Goal: Transaction & Acquisition: Subscribe to service/newsletter

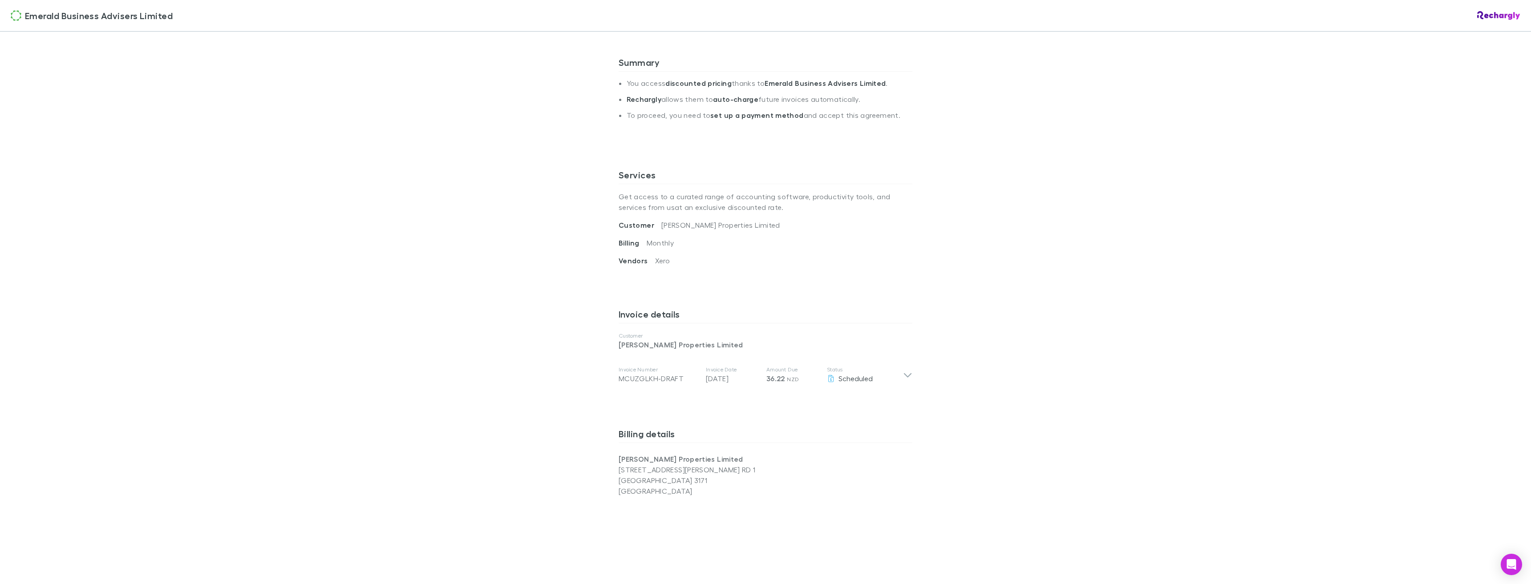
scroll to position [223, 0]
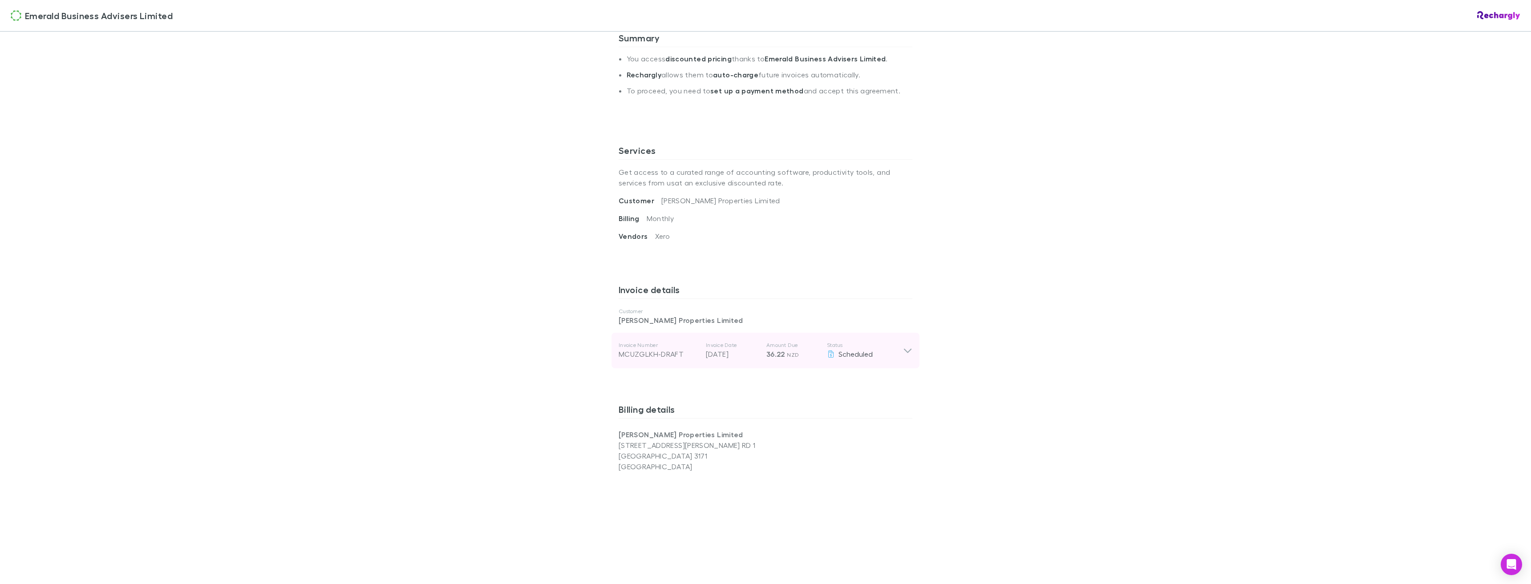
click at [906, 346] on icon at bounding box center [907, 350] width 9 height 11
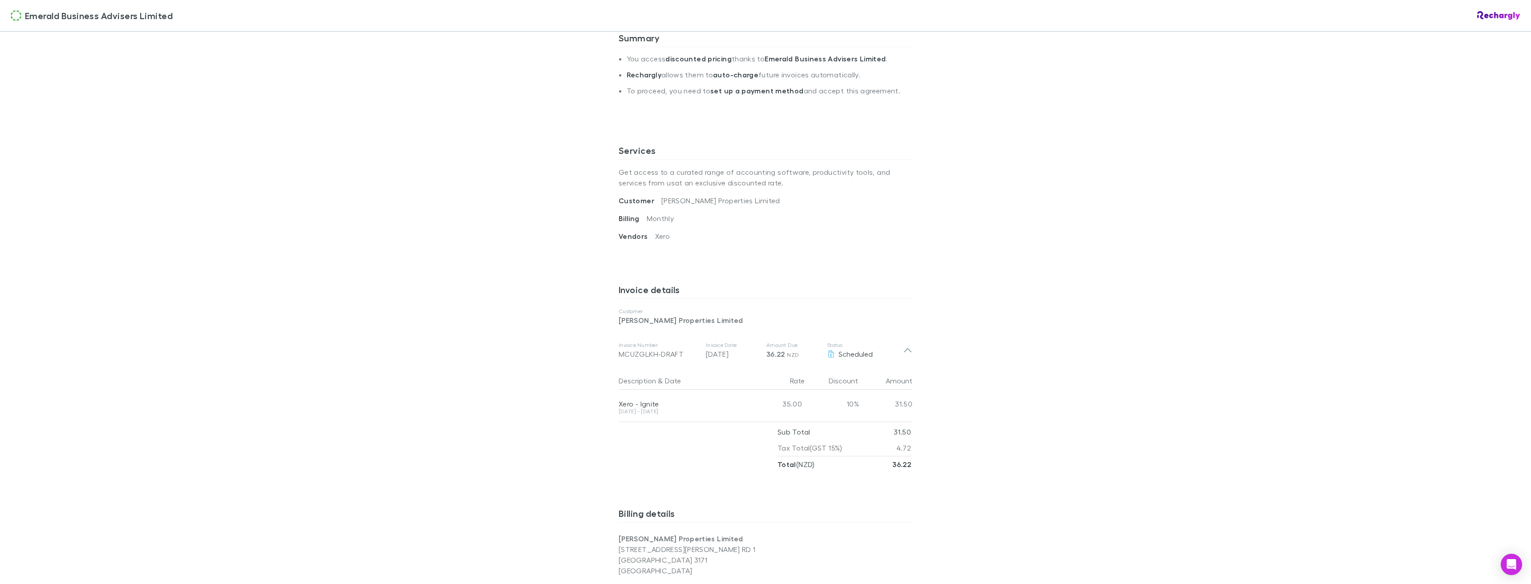
click at [1018, 380] on div "Emerald Business Advisers Limited Emerald Business Advisers Limited Software su…" at bounding box center [765, 292] width 1531 height 584
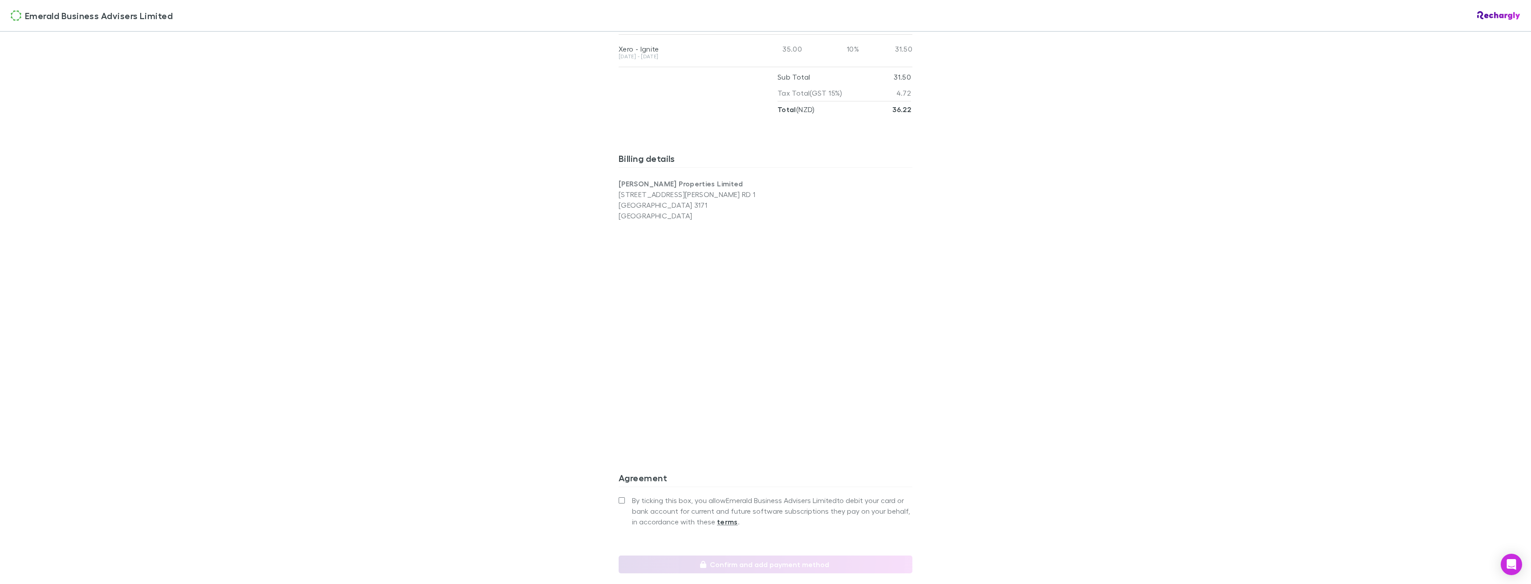
scroll to position [579, 0]
click at [509, 287] on div "Emerald Business Advisers Limited Emerald Business Advisers Limited Software su…" at bounding box center [765, 292] width 1531 height 584
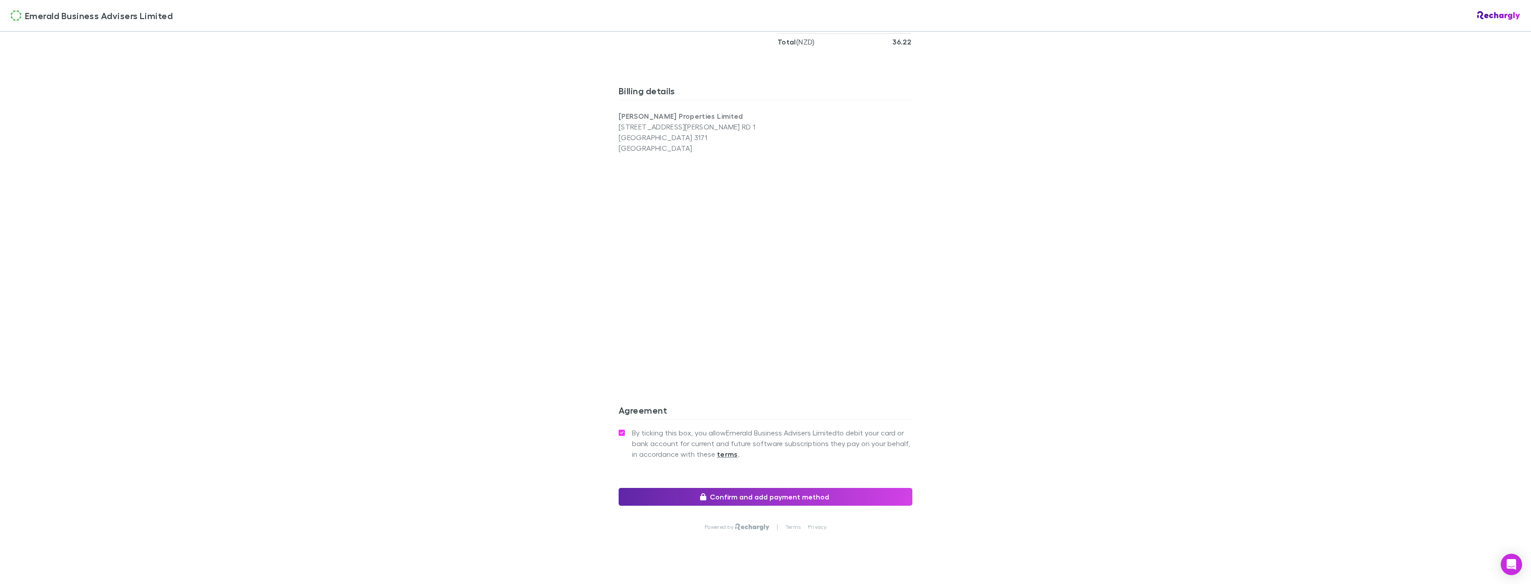
scroll to position [663, 0]
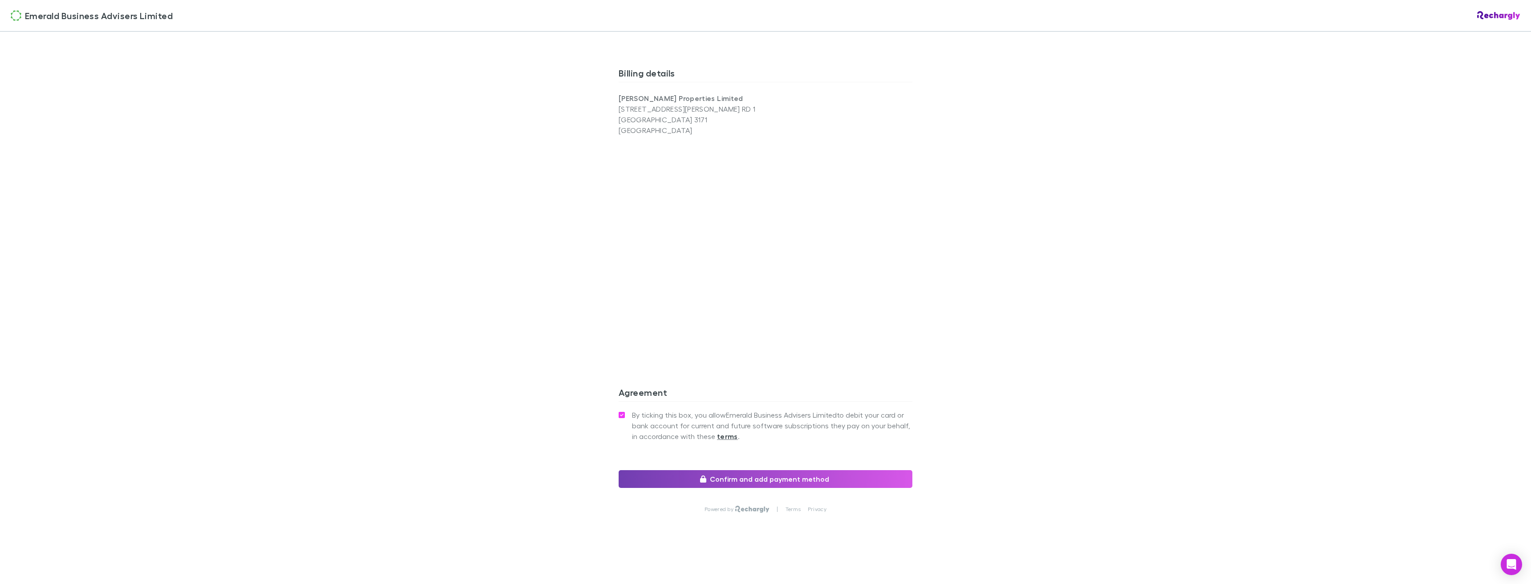
click at [686, 481] on button "Confirm and add payment method" at bounding box center [766, 479] width 294 height 18
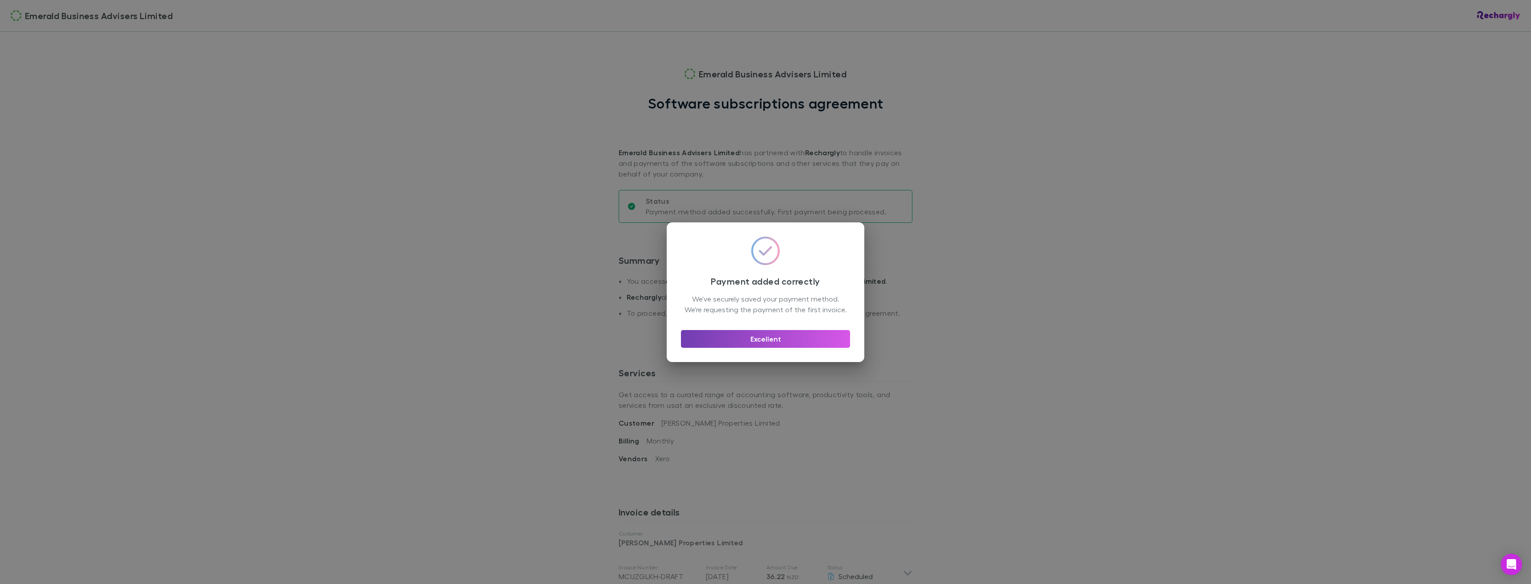
click at [769, 339] on button "Excellent" at bounding box center [765, 339] width 169 height 18
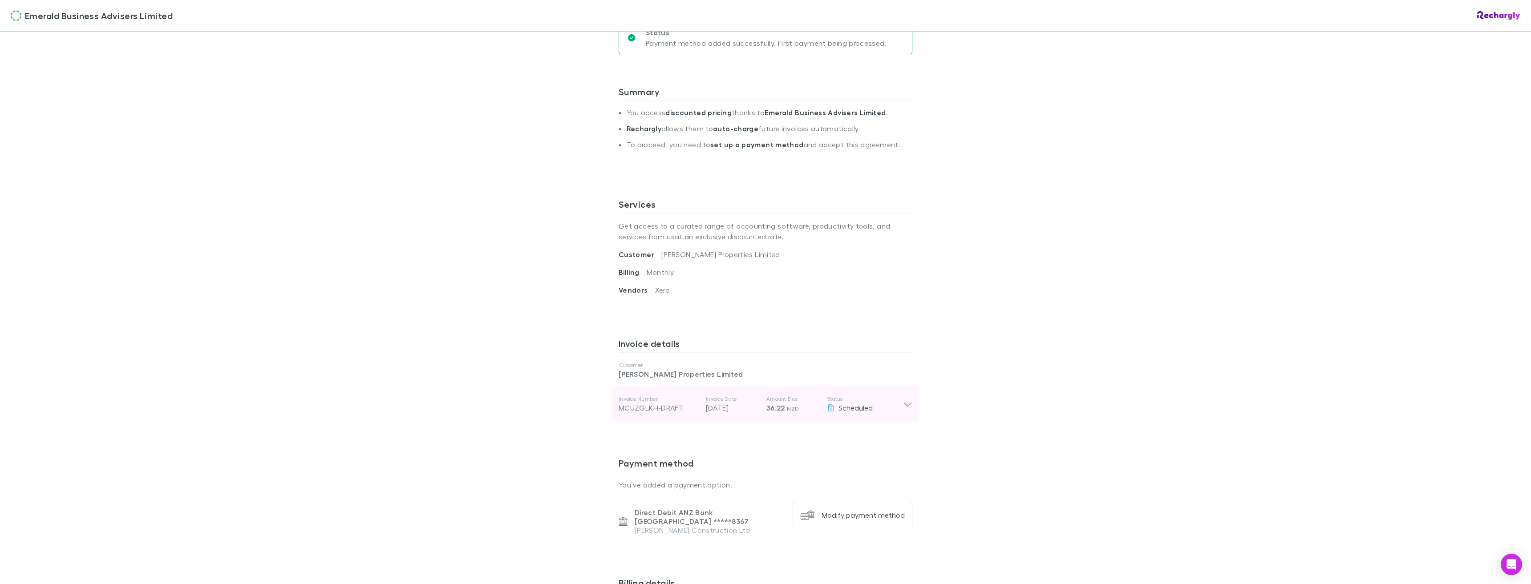
scroll to position [163, 0]
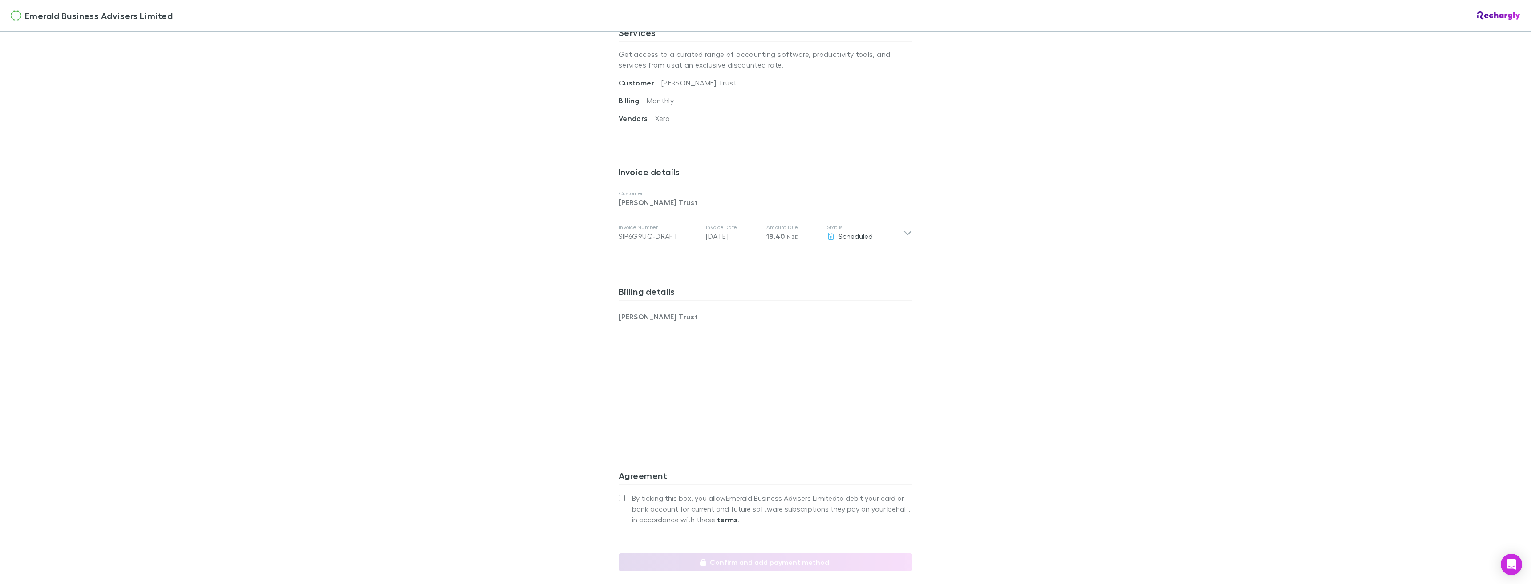
scroll to position [356, 0]
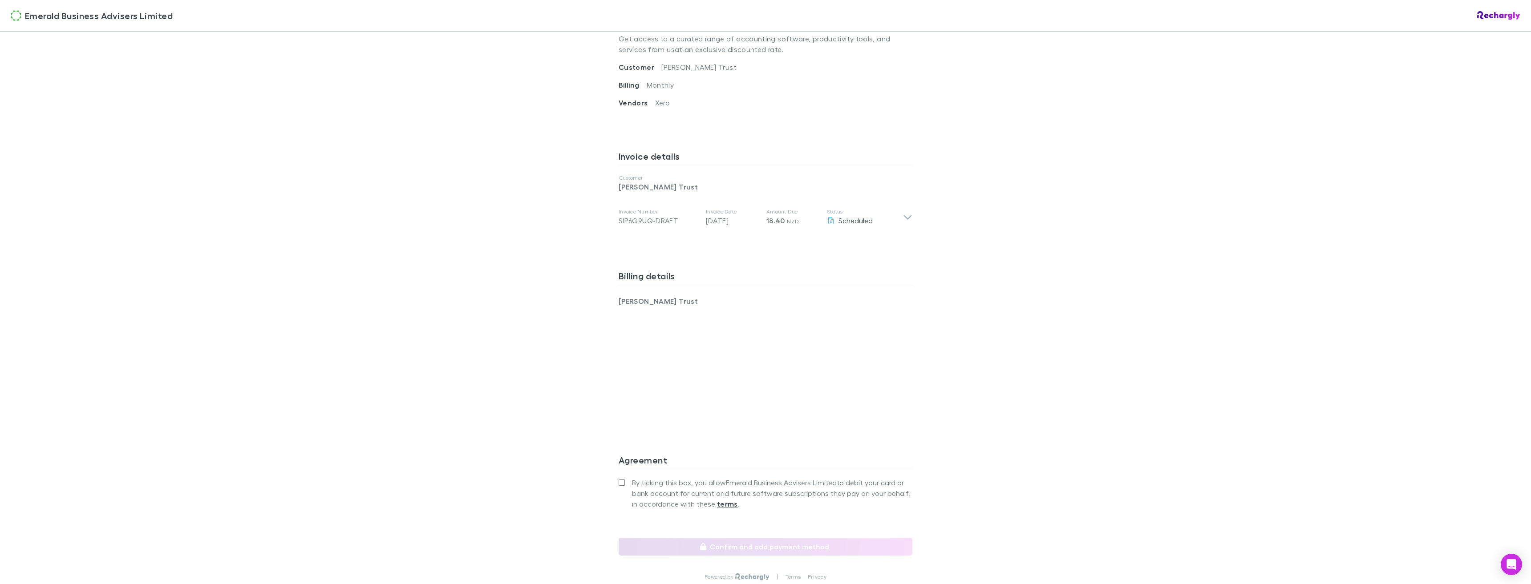
click at [558, 380] on div "Emerald Business Advisers Limited Emerald Business Advisers Limited Software su…" at bounding box center [765, 292] width 1531 height 584
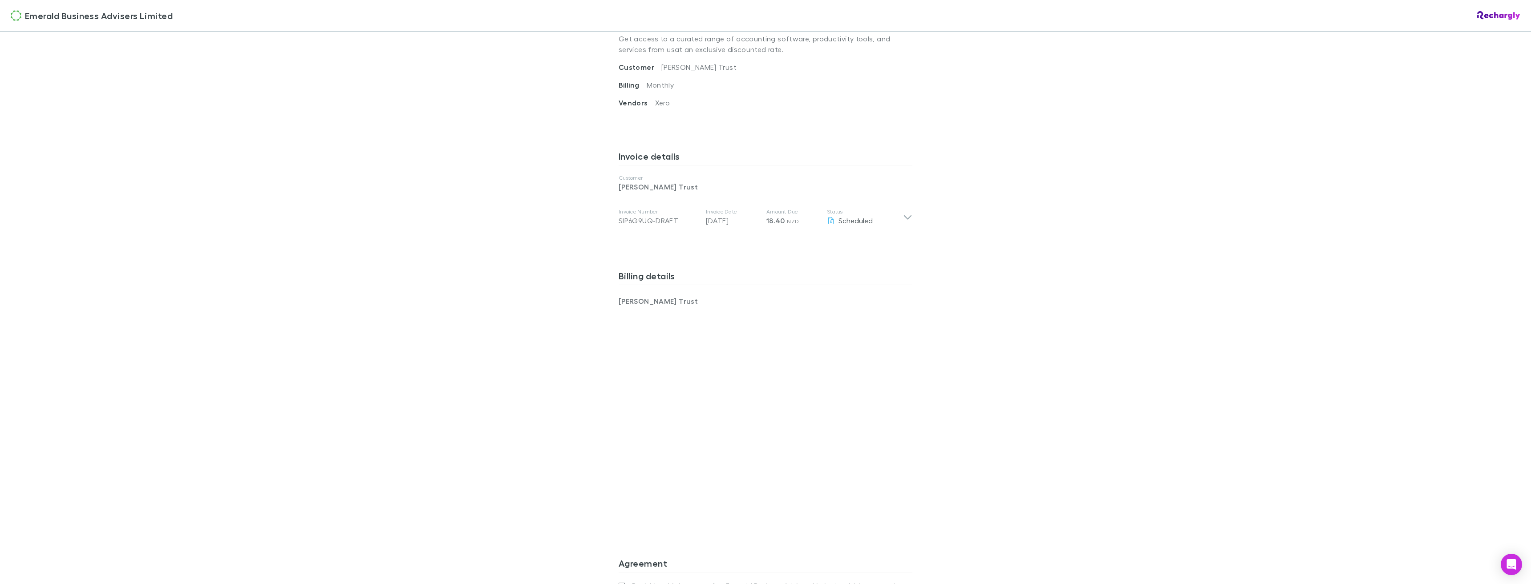
click at [601, 408] on div "Emerald Business Advisers Limited Emerald Business Advisers Limited Software su…" at bounding box center [765, 292] width 1531 height 584
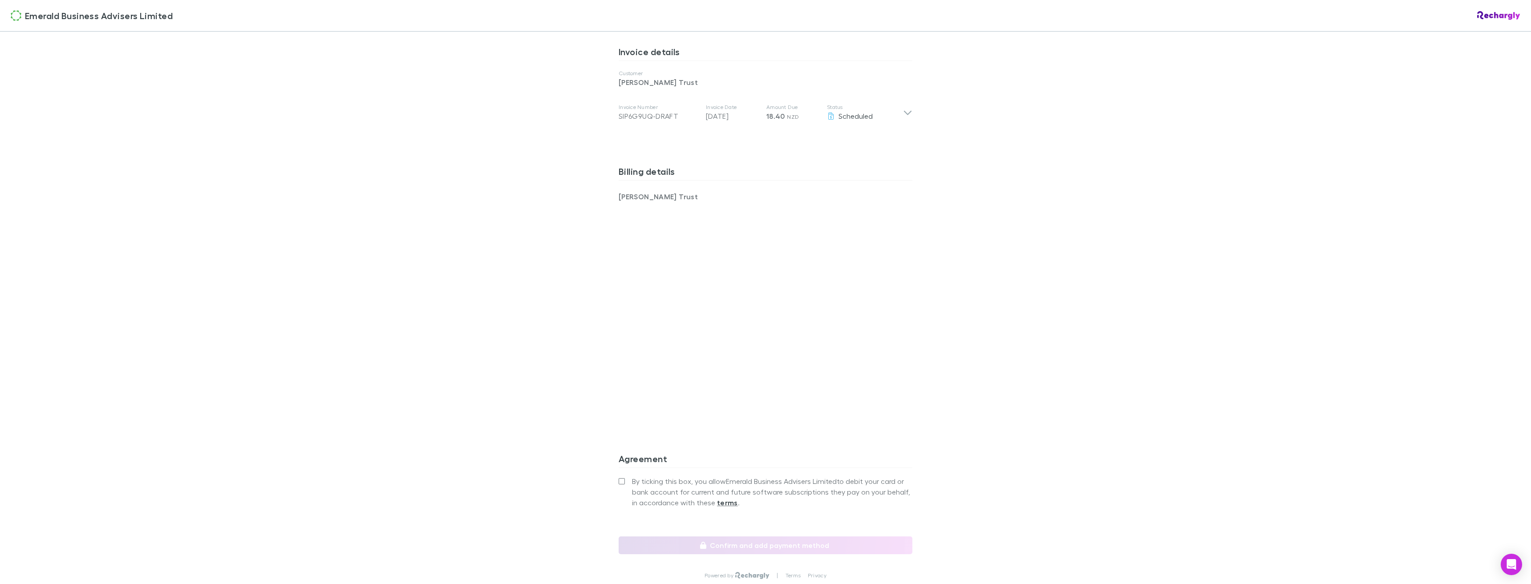
scroll to position [527, 0]
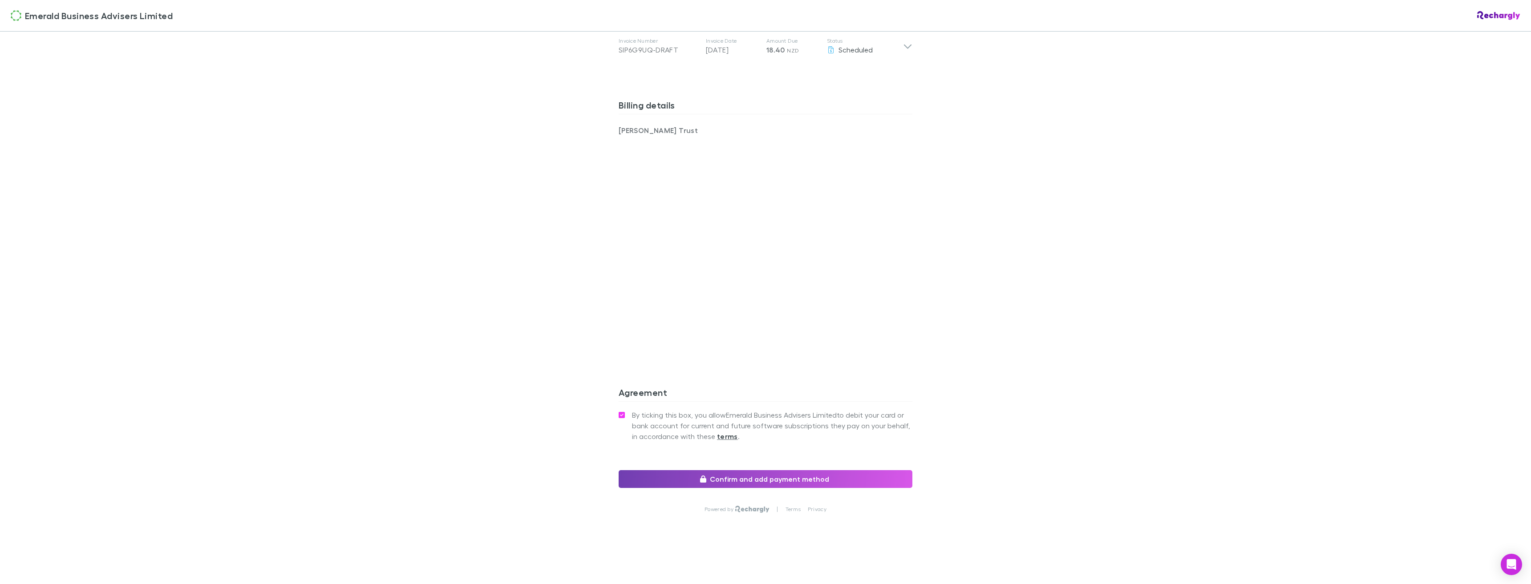
click at [724, 474] on button "Confirm and add payment method" at bounding box center [766, 479] width 294 height 18
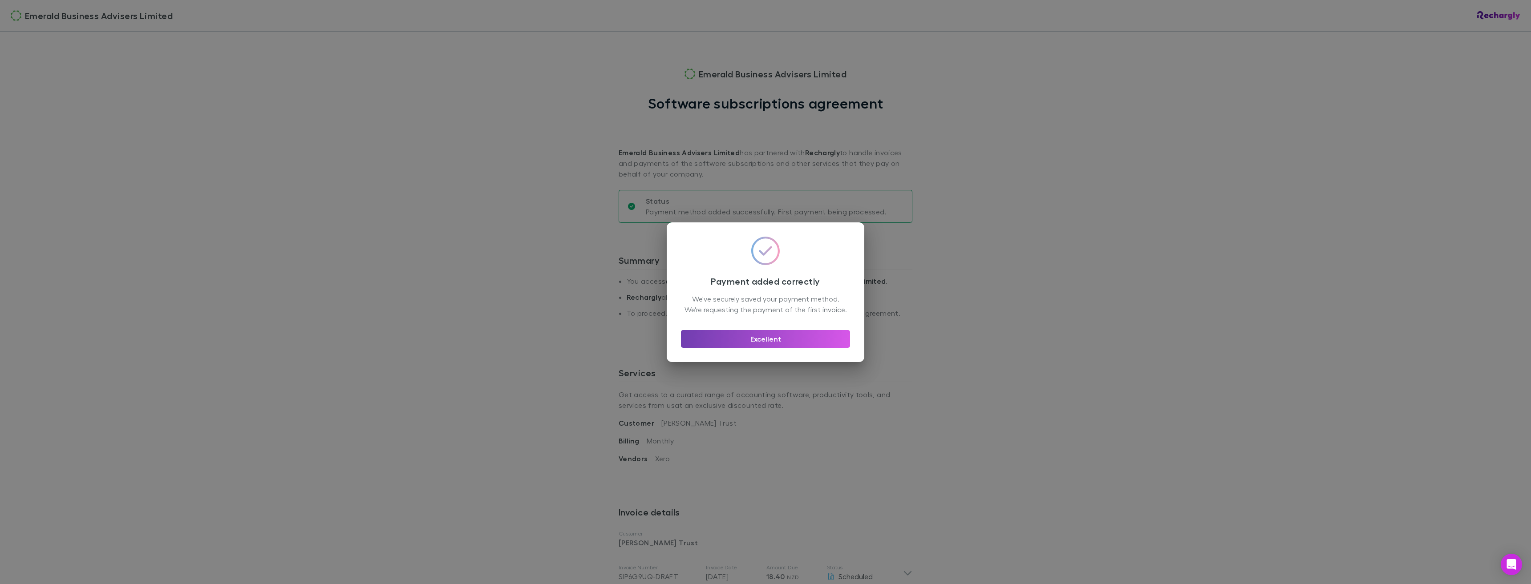
click at [809, 345] on button "Excellent" at bounding box center [765, 339] width 169 height 18
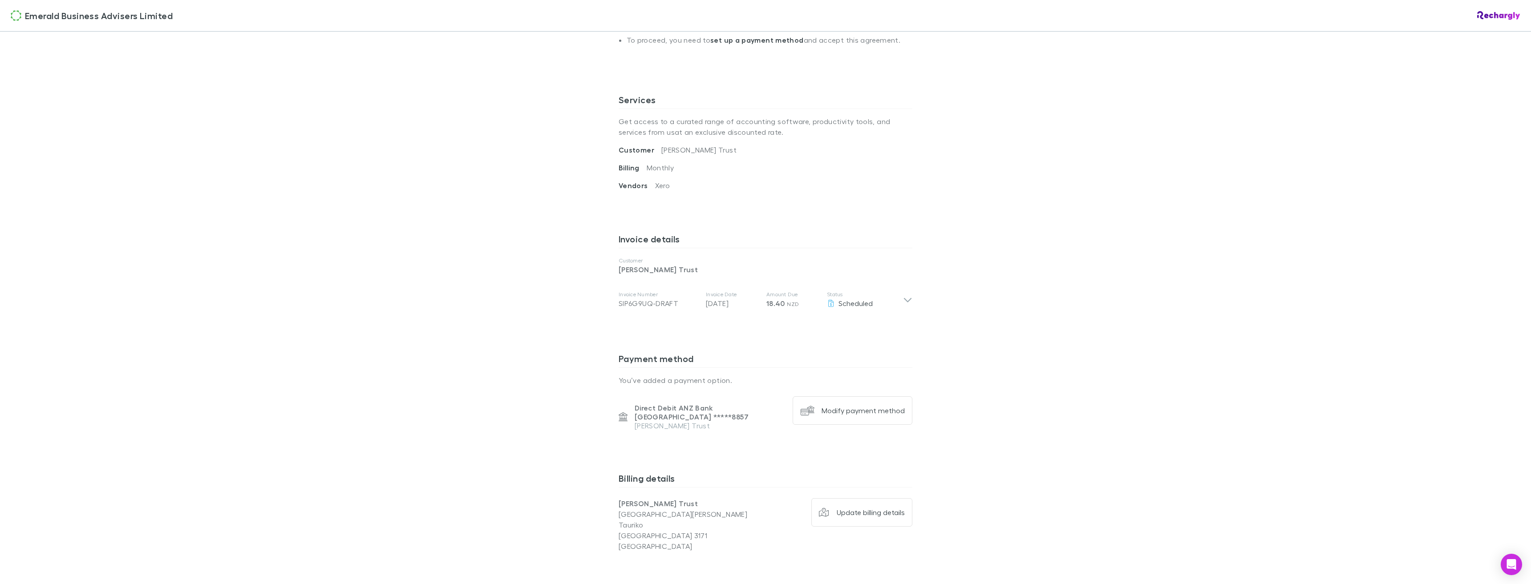
scroll to position [401, 0]
